Goal: Transaction & Acquisition: Download file/media

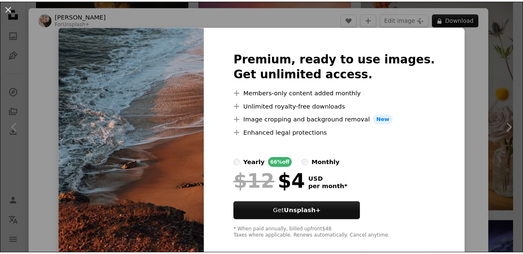
scroll to position [12, 0]
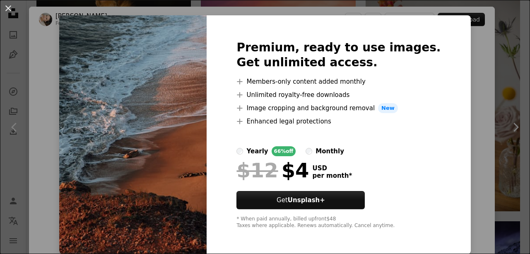
click at [474, 106] on div "An X shape Premium, ready to use images. Get unlimited access. A plus sign Memb…" at bounding box center [265, 127] width 530 height 254
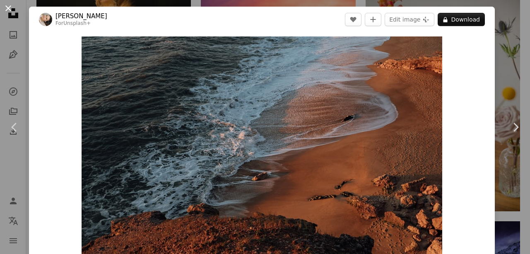
click at [12, 13] on button "An X shape" at bounding box center [8, 8] width 10 height 10
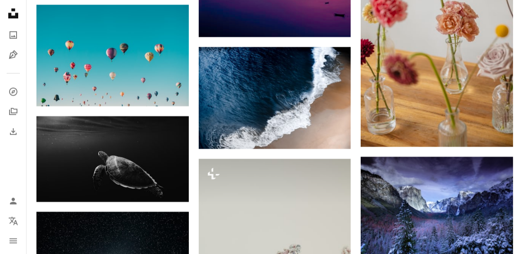
scroll to position [854, 0]
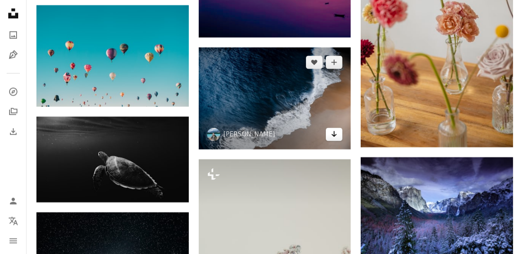
click at [334, 133] on icon "Download" at bounding box center [334, 134] width 5 height 6
